Goal: Book appointment/travel/reservation

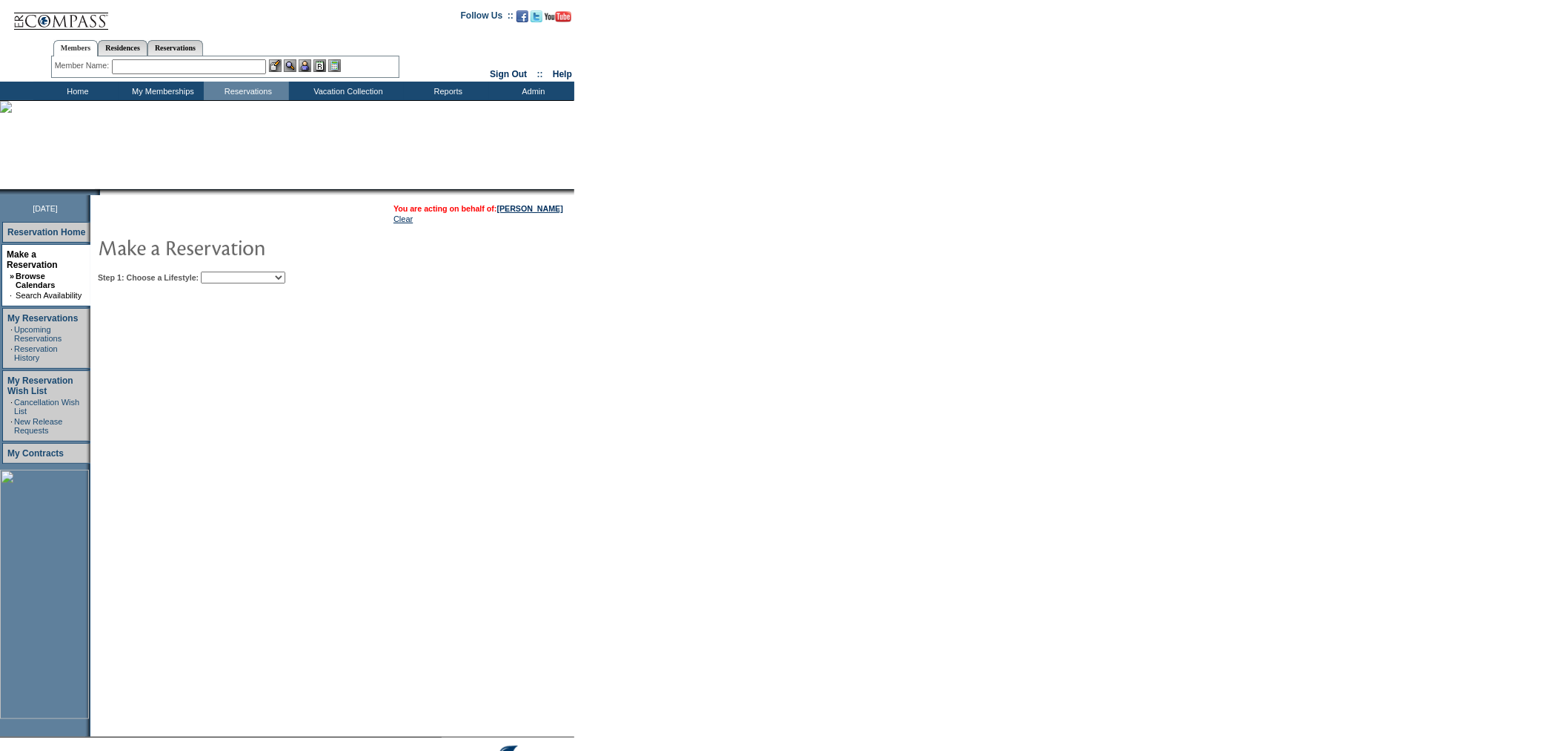
click at [280, 278] on select "Beach Leisure Metropolitan Mountain OIAL for Adventure OIAL for Couples OIAL fo…" at bounding box center [243, 277] width 85 height 12
select select "Beach"
click at [226, 272] on select "Beach Leisure Metropolitan Mountain OIAL for Adventure OIAL for Couples OIAL fo…" at bounding box center [243, 277] width 85 height 12
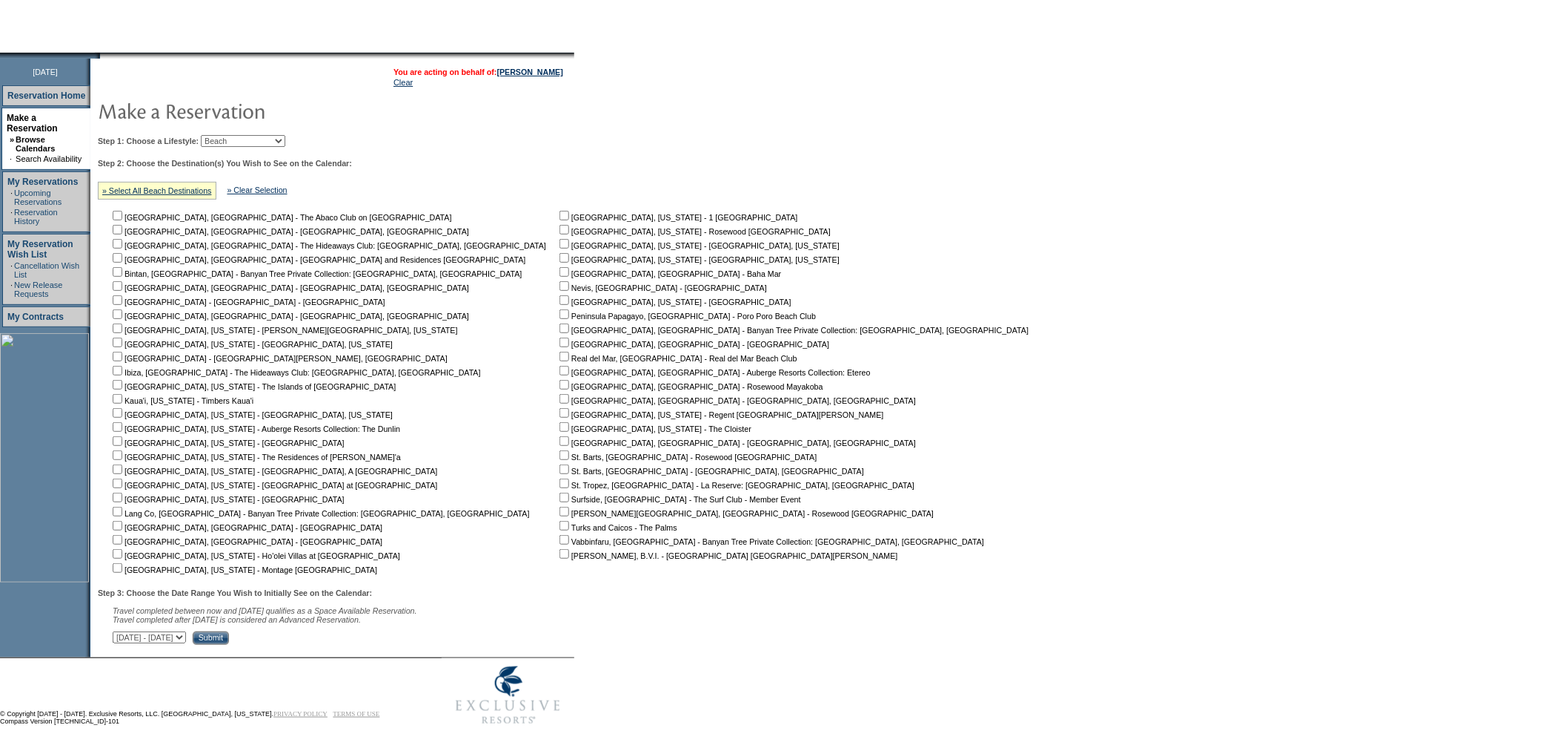
scroll to position [143, 0]
click at [559, 224] on input "checkbox" at bounding box center [564, 226] width 9 height 9
checkbox input "true"
click at [559, 292] on input "checkbox" at bounding box center [564, 297] width 9 height 9
checkbox input "true"
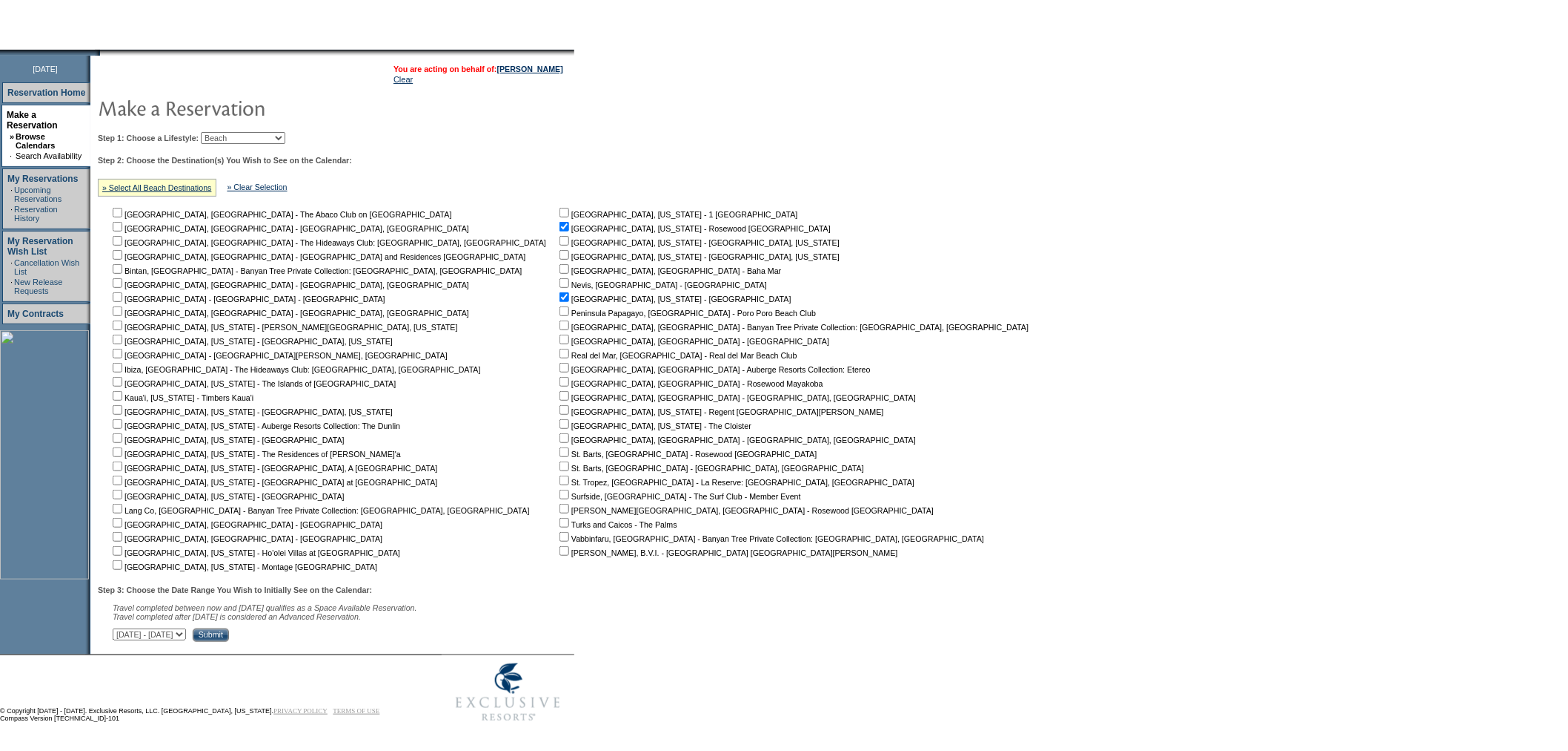
click at [123, 490] on input "checkbox" at bounding box center [117, 494] width 9 height 9
checkbox input "true"
click at [229, 636] on input "Submit" at bounding box center [210, 635] width 37 height 13
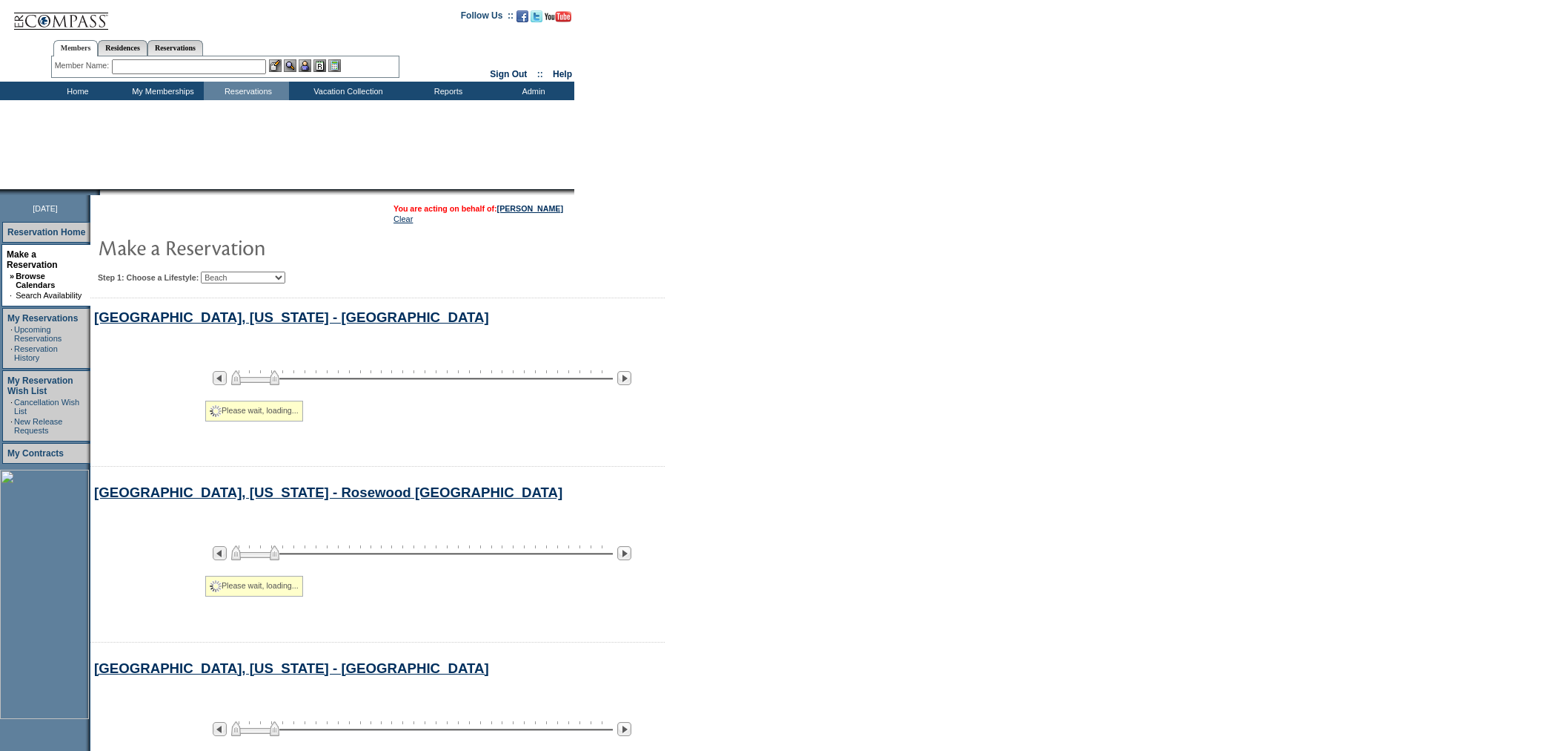
select select "Beach"
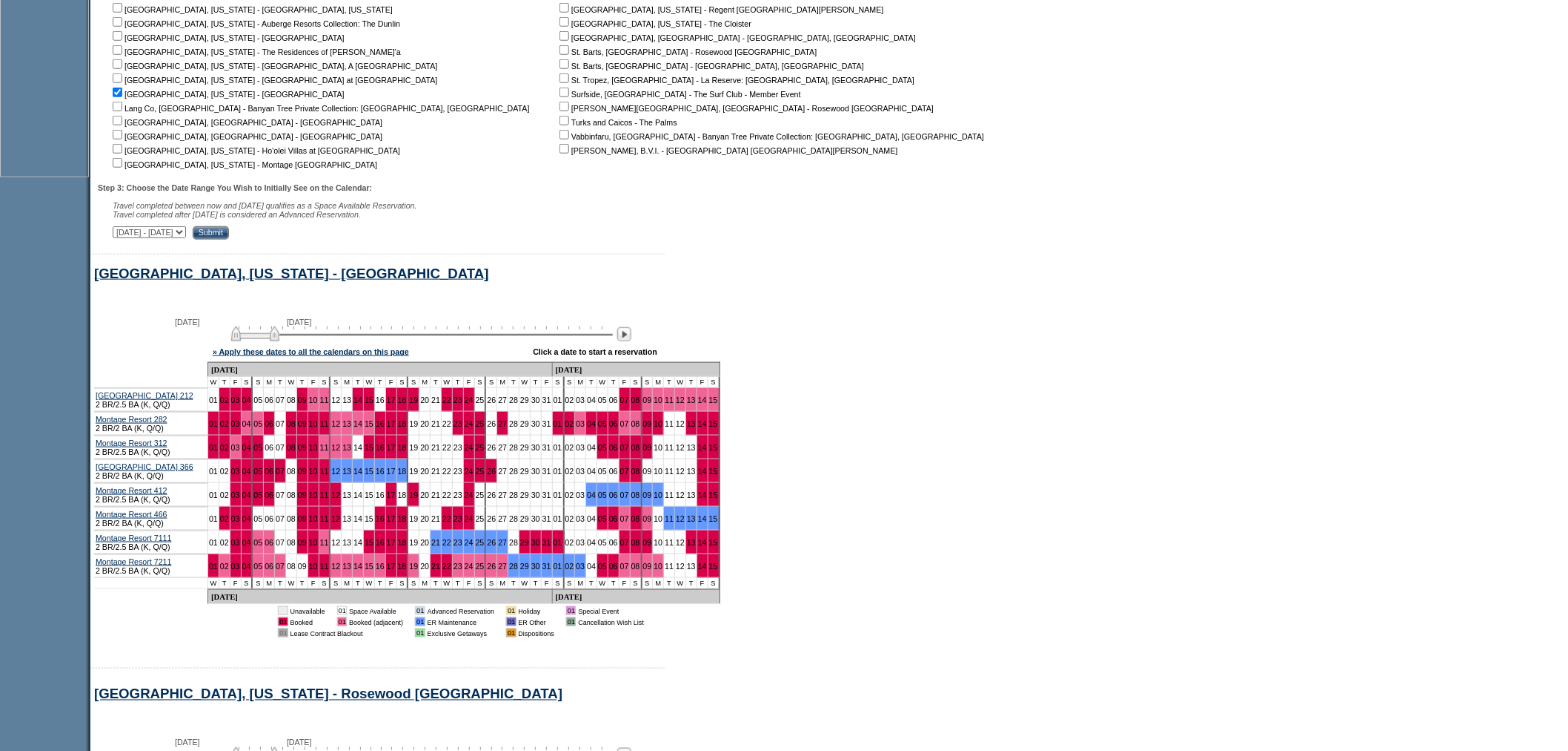
scroll to position [584, 0]
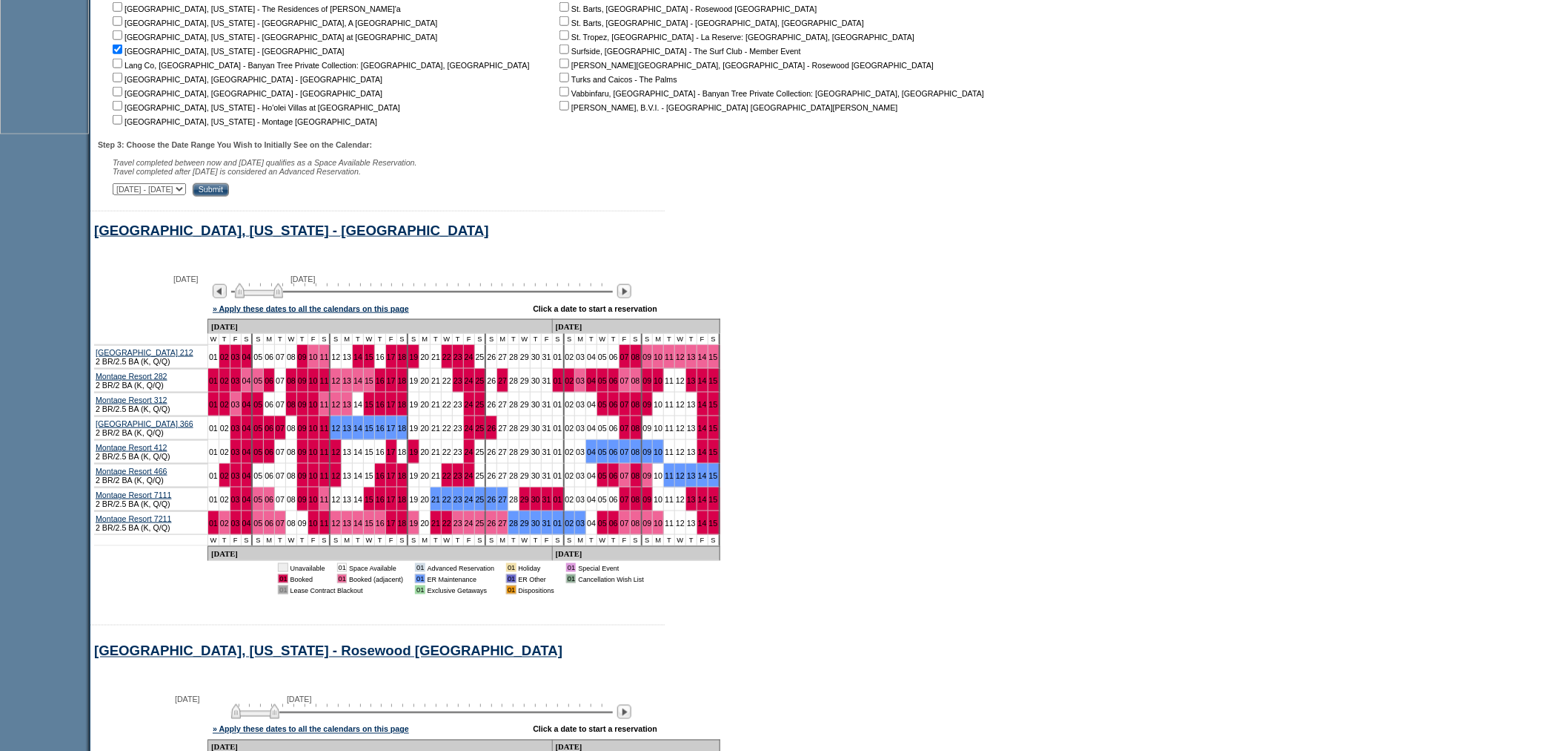
click at [275, 298] on img at bounding box center [258, 291] width 48 height 15
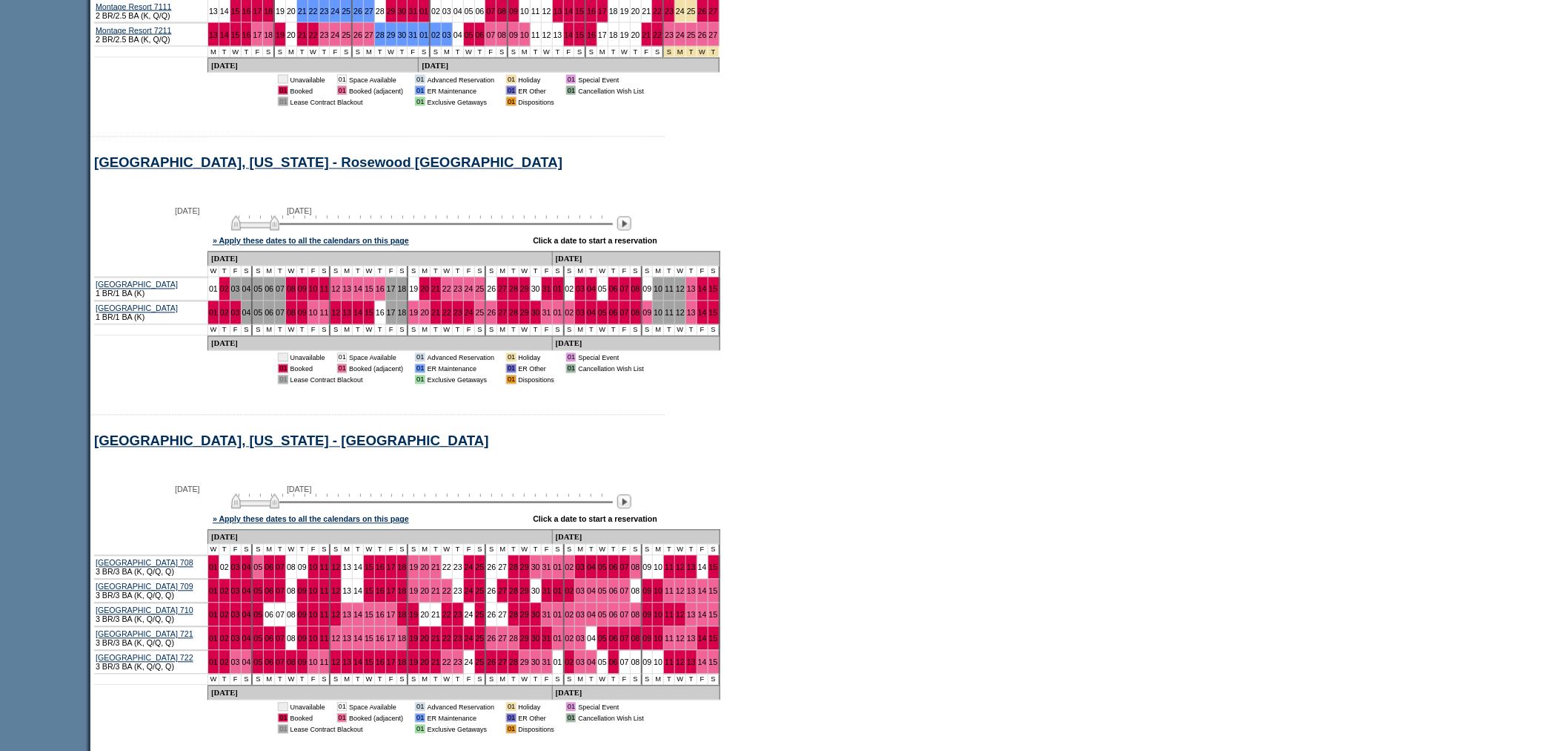
scroll to position [1079, 0]
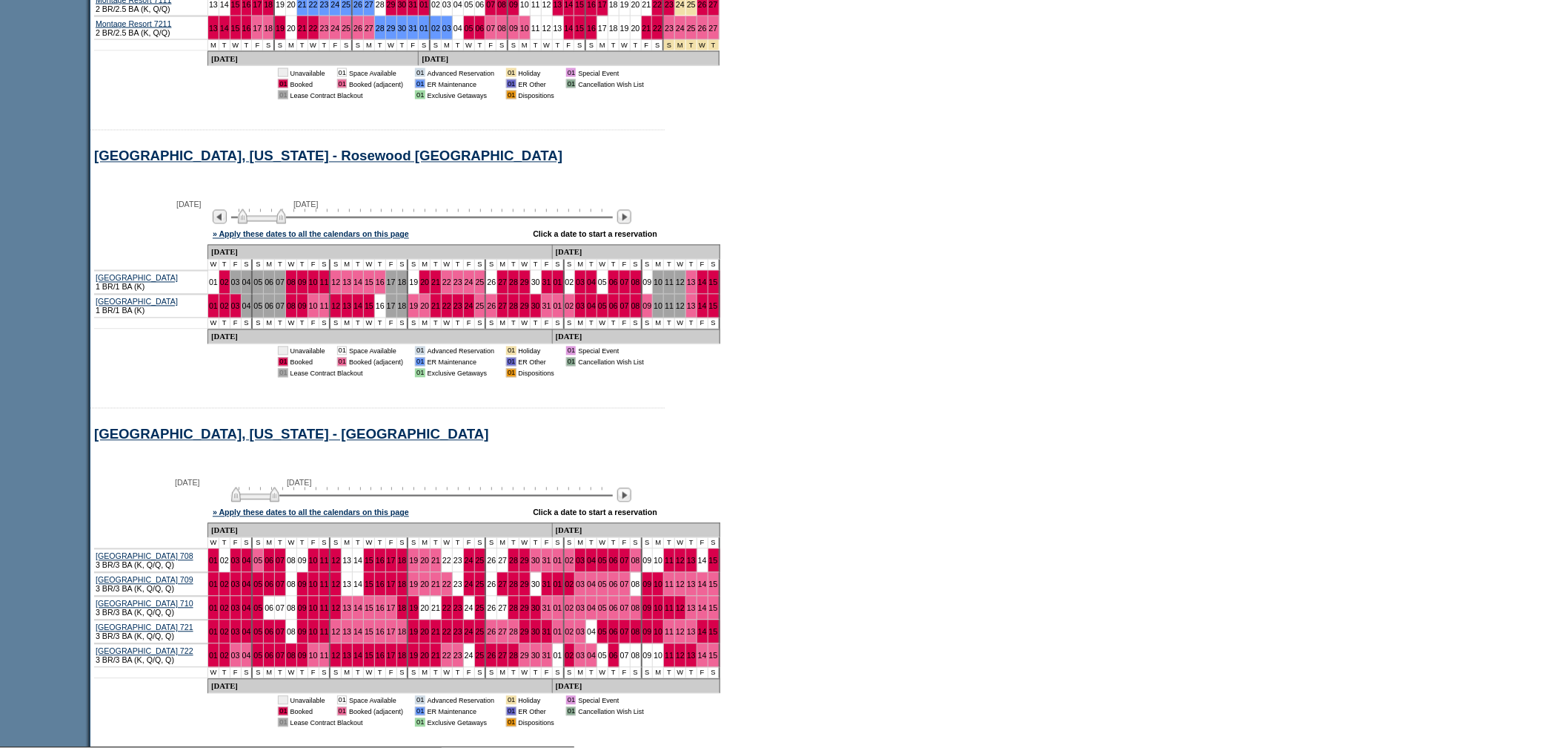
click at [269, 224] on img at bounding box center [261, 217] width 48 height 15
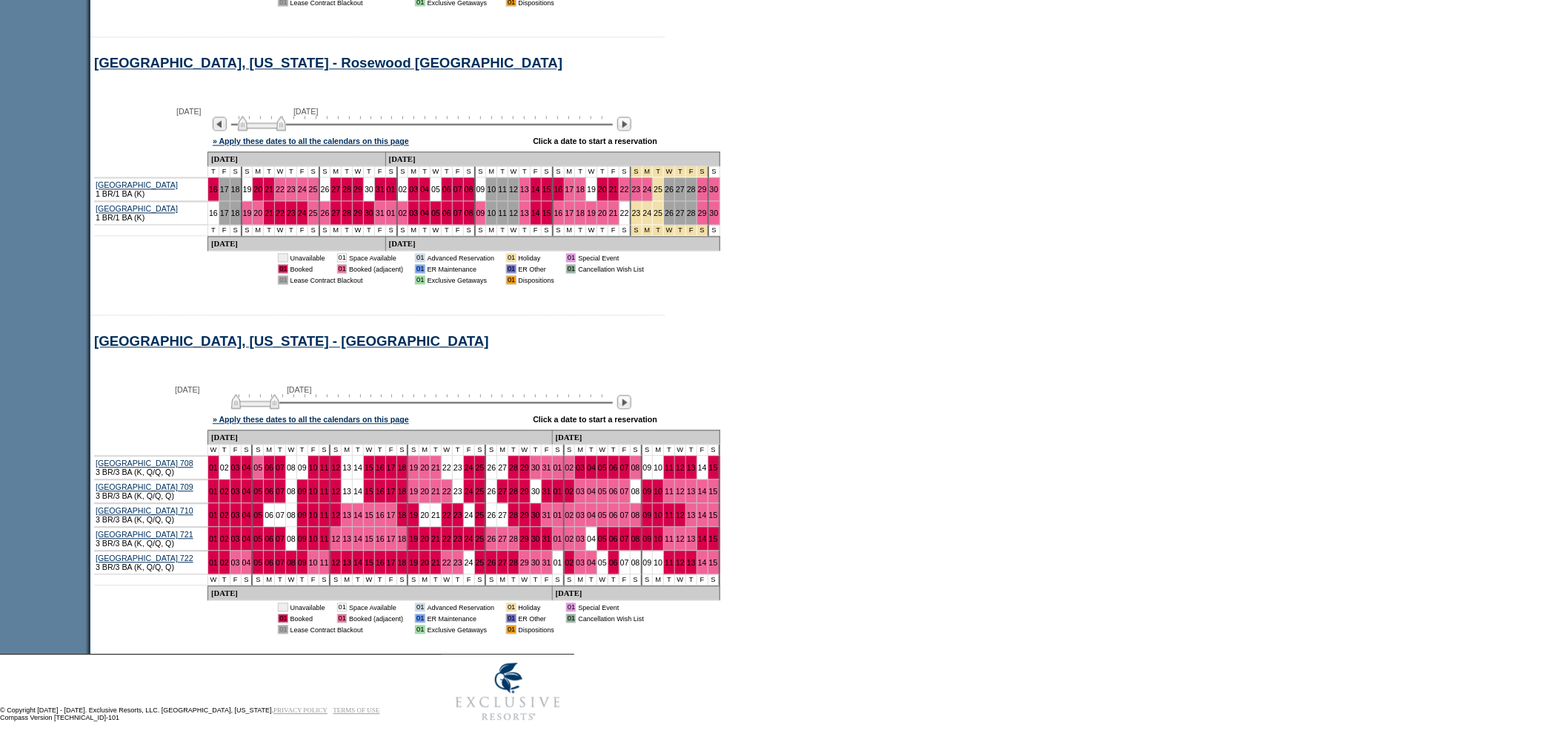
scroll to position [1221, 0]
click at [283, 394] on img at bounding box center [258, 402] width 48 height 15
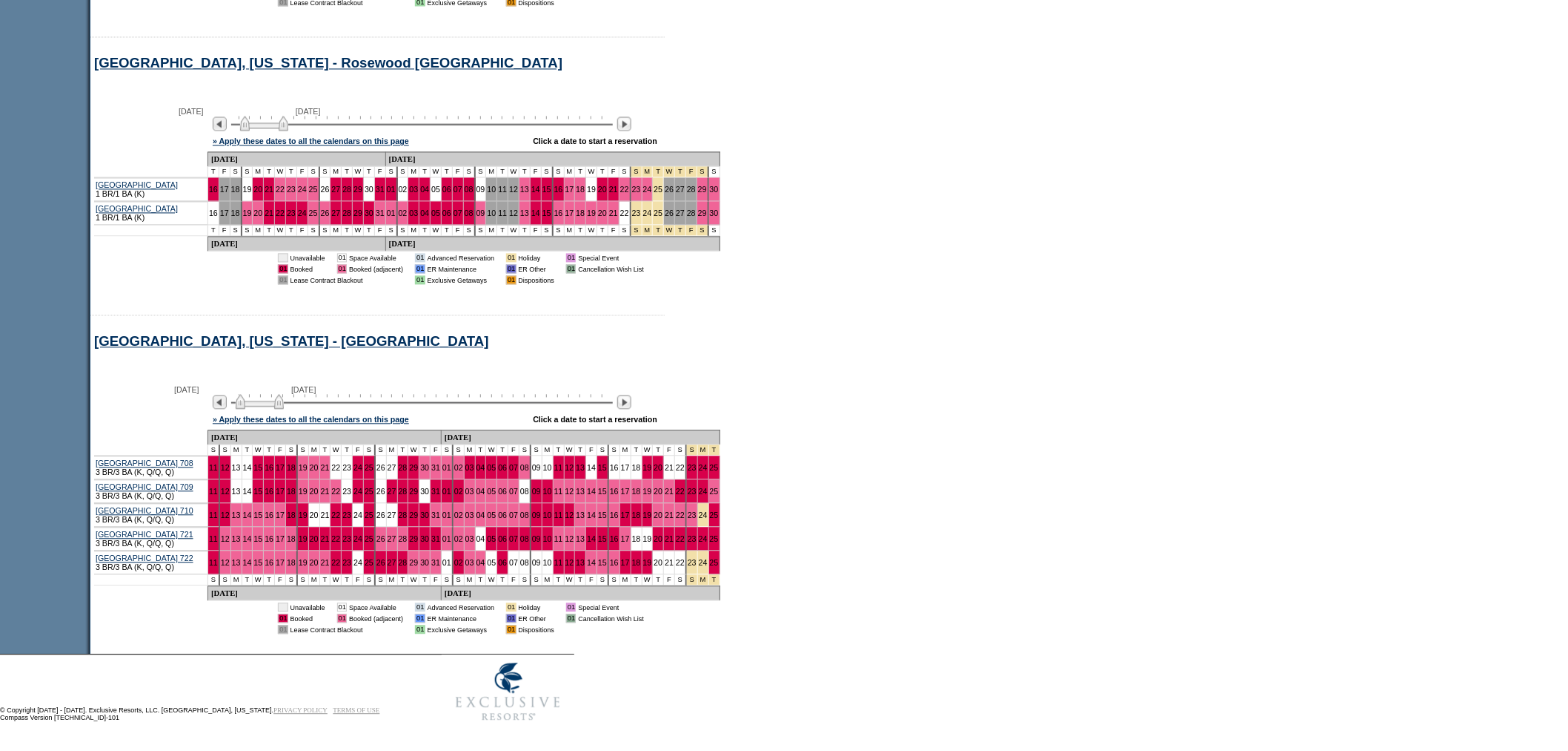
click at [289, 116] on img at bounding box center [264, 124] width 48 height 15
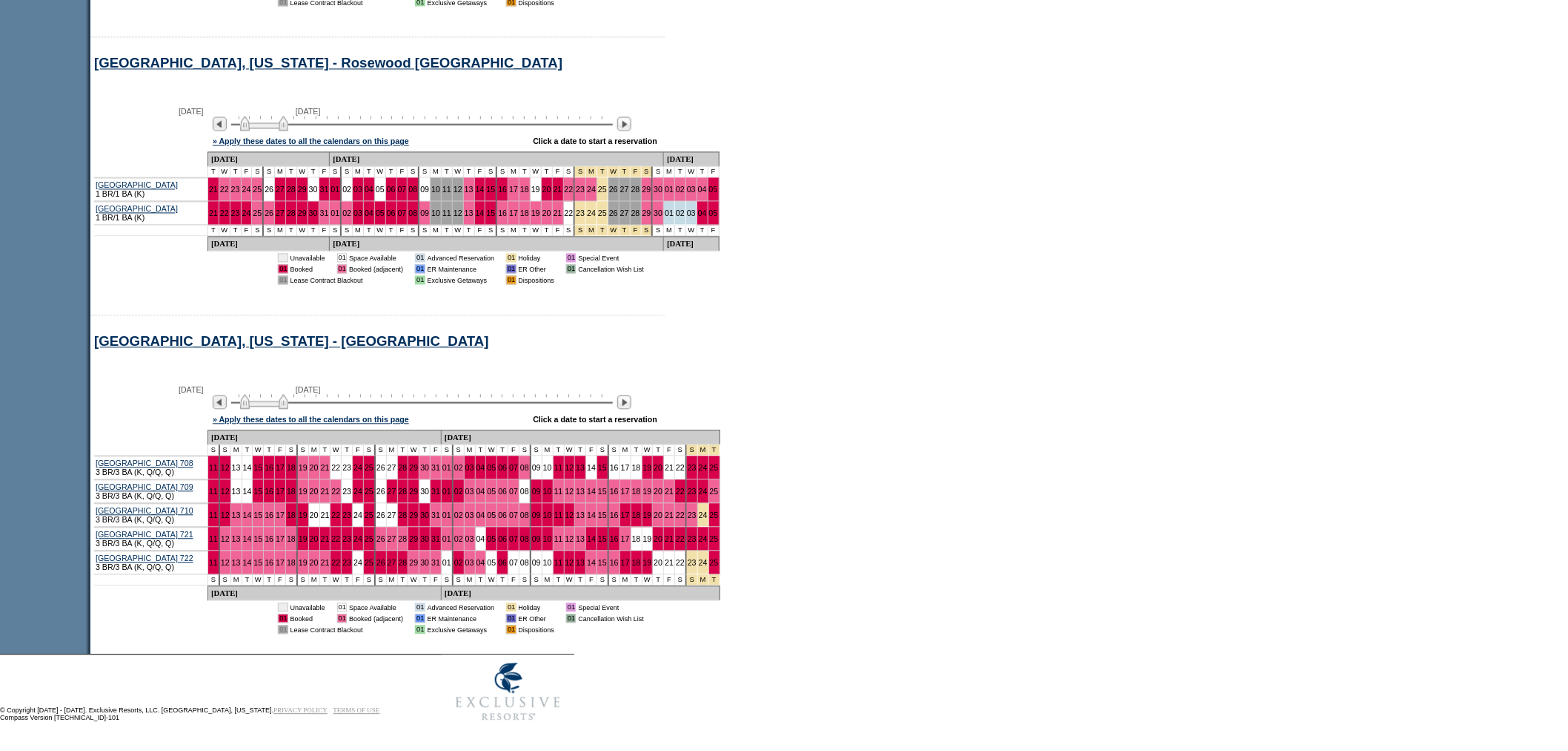
click at [275, 394] on img at bounding box center [264, 402] width 48 height 15
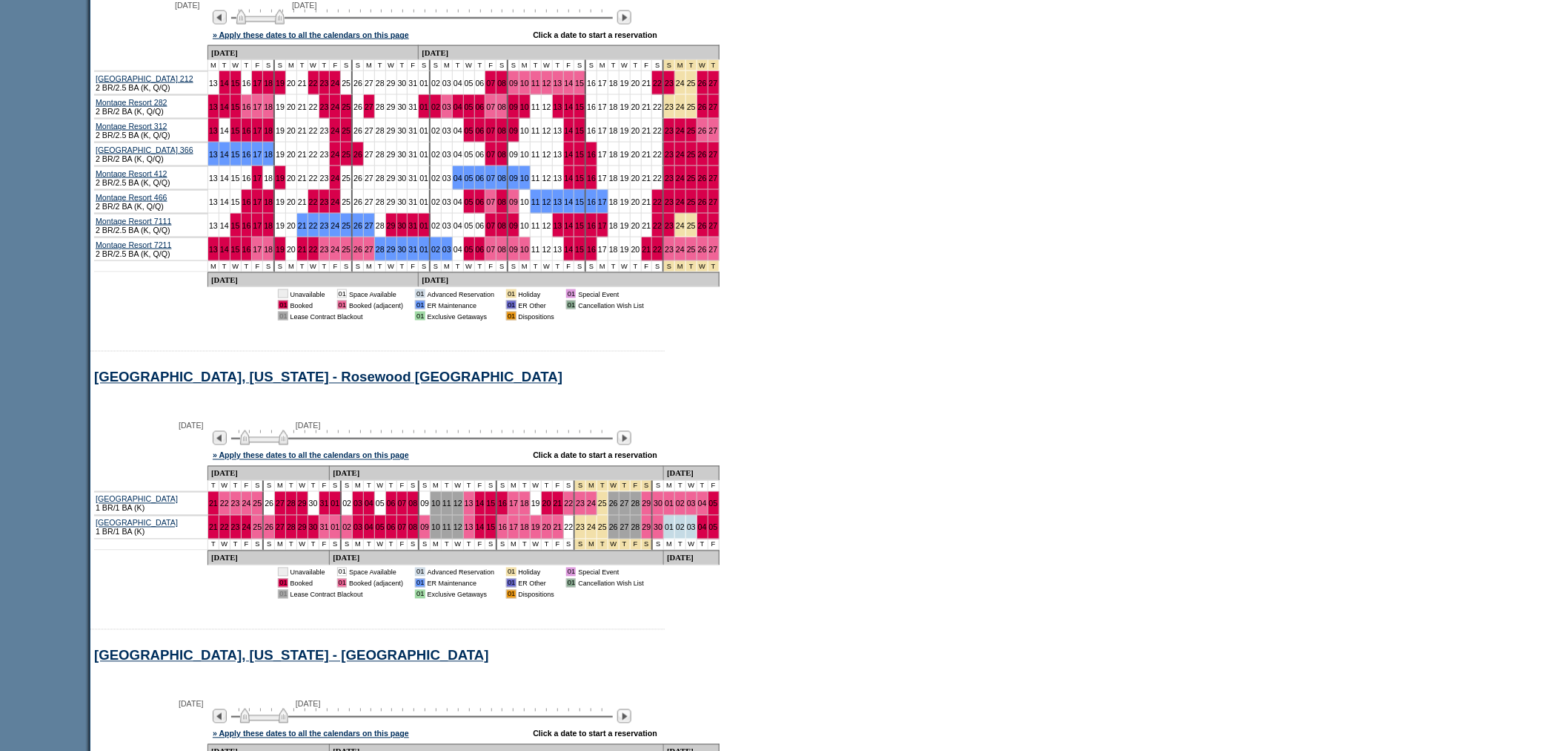
scroll to position [726, 0]
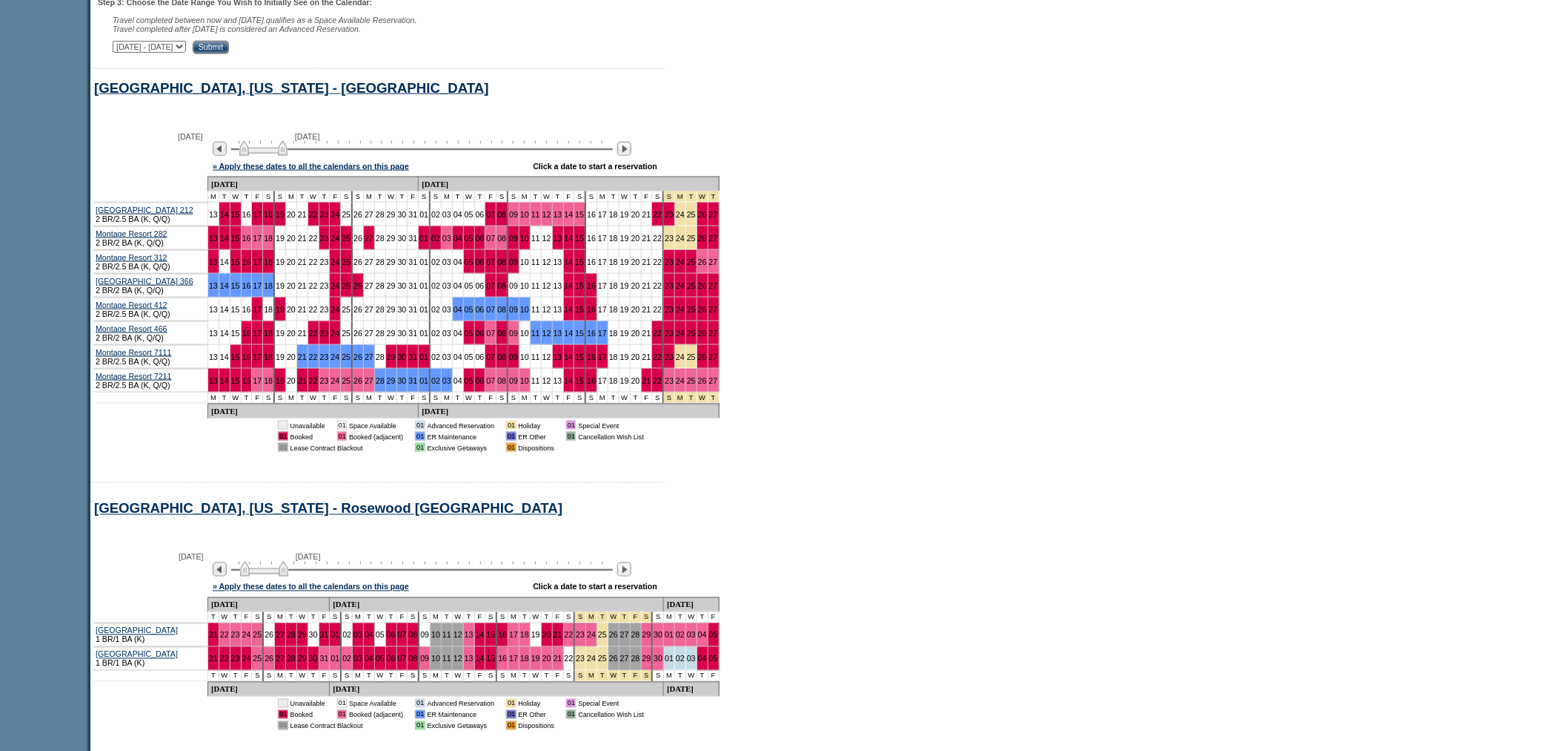
click at [269, 156] on img at bounding box center [263, 148] width 48 height 15
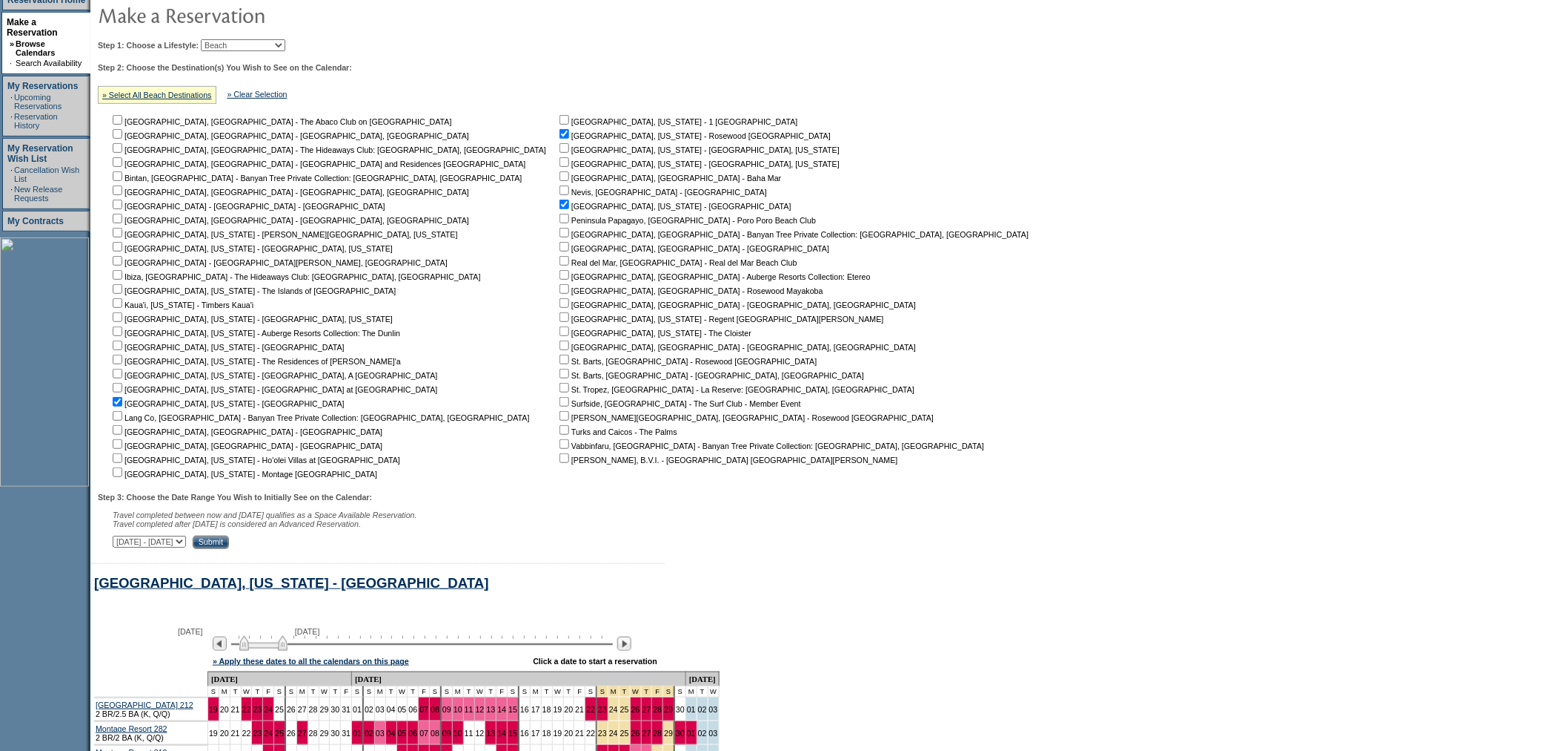
scroll to position [0, 0]
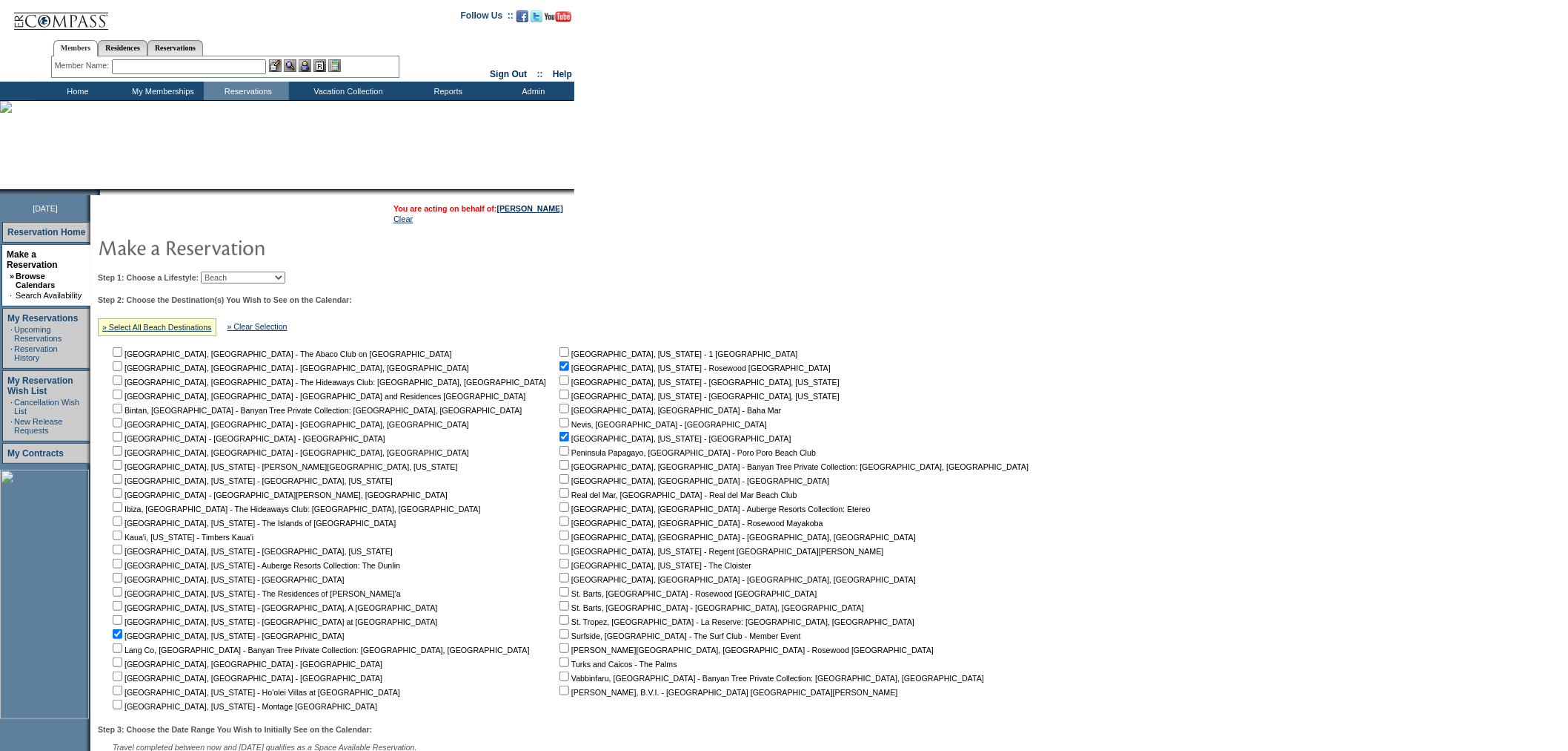
click at [239, 69] on input "text" at bounding box center [190, 67] width 155 height 15
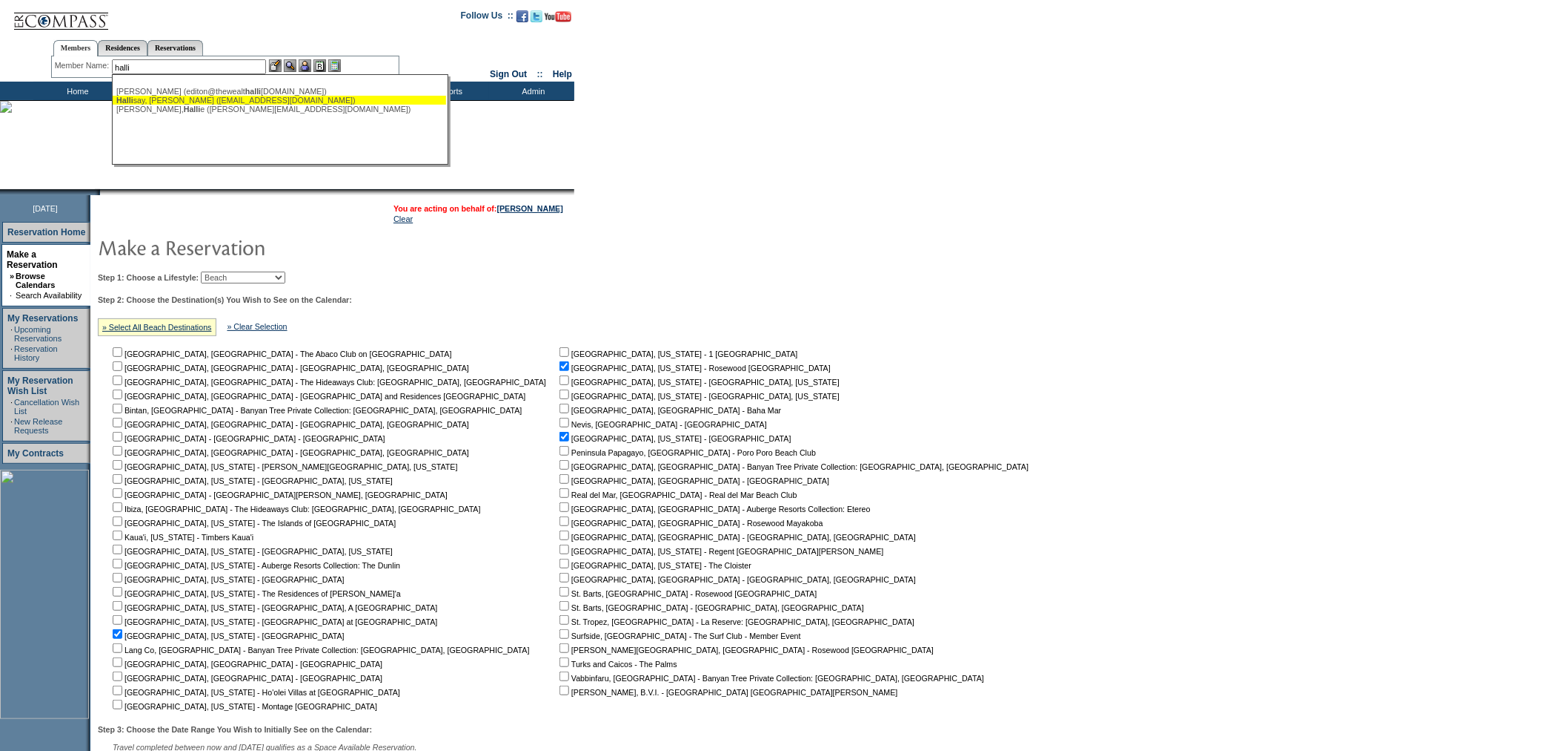
click at [238, 100] on div "Halli say, [PERSON_NAME] ([EMAIL_ADDRESS][DOMAIN_NAME])" at bounding box center [279, 99] width 326 height 8
type input "[PERSON_NAME] ([EMAIL_ADDRESS][DOMAIN_NAME])"
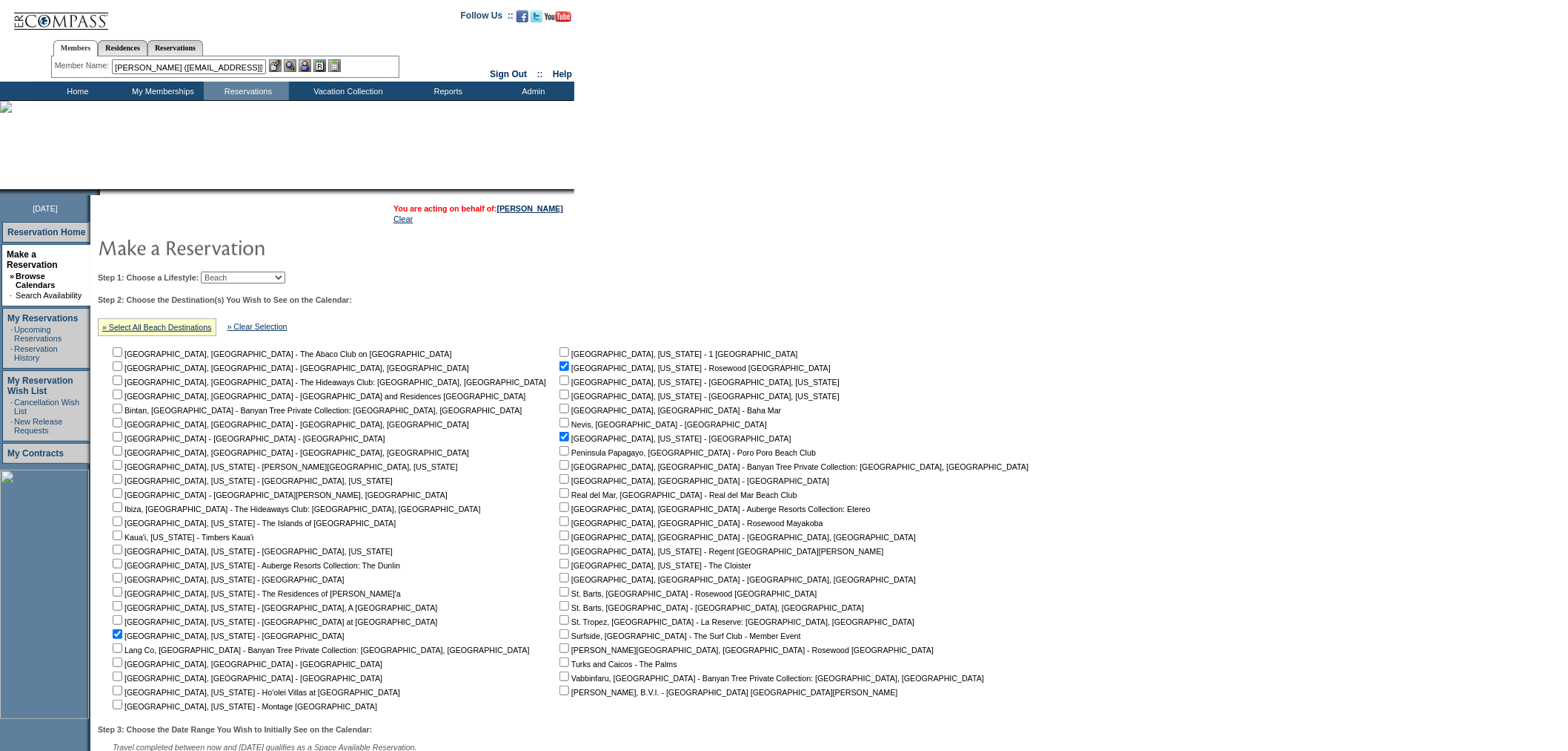
click at [305, 64] on img at bounding box center [305, 65] width 12 height 12
click at [293, 63] on img at bounding box center [289, 65] width 12 height 12
